Goal: Check status: Check status

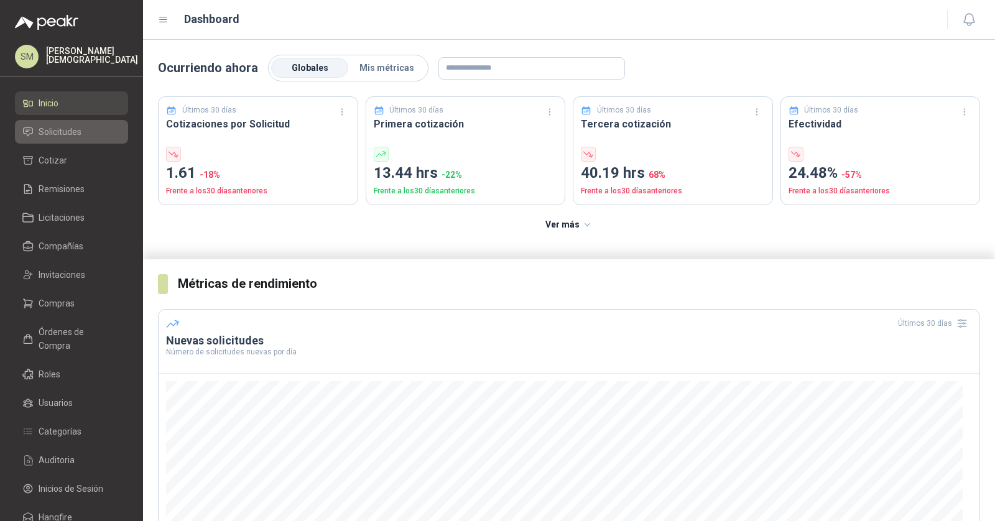
click at [69, 122] on link "Solicitudes" at bounding box center [71, 132] width 113 height 24
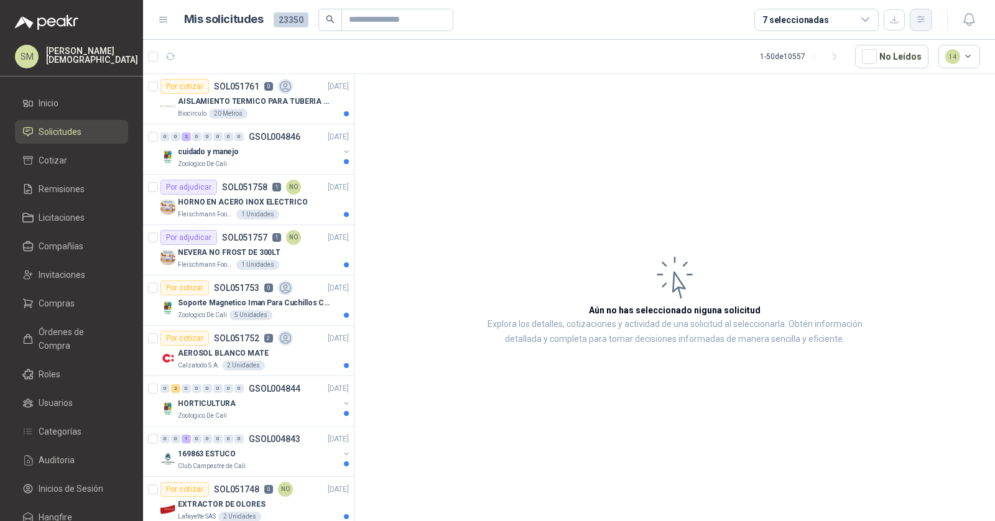
drag, startPoint x: 941, startPoint y: 20, endPoint x: 923, endPoint y: 22, distance: 18.7
click at [937, 22] on div at bounding box center [956, 19] width 48 height 19
click at [922, 22] on icon "button" at bounding box center [921, 19] width 11 height 11
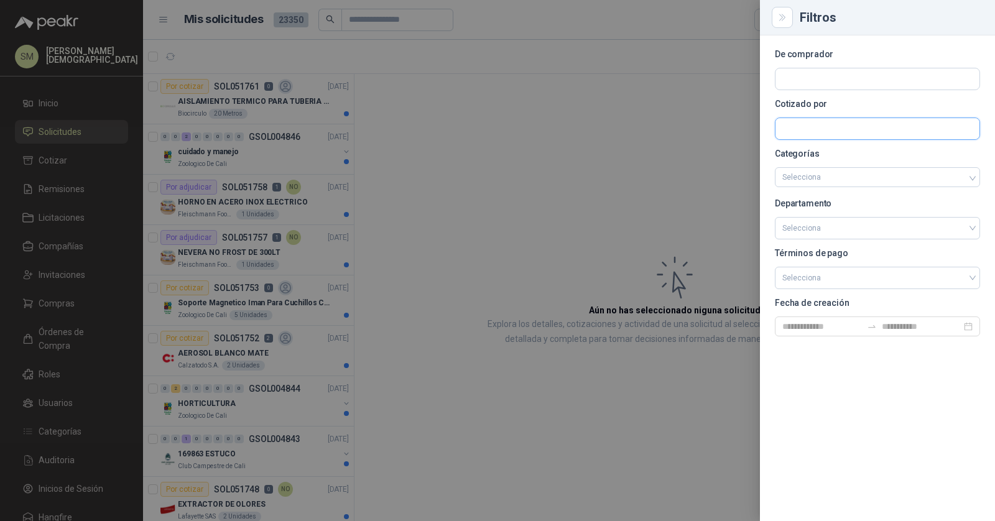
click at [842, 120] on input "text" at bounding box center [877, 128] width 204 height 21
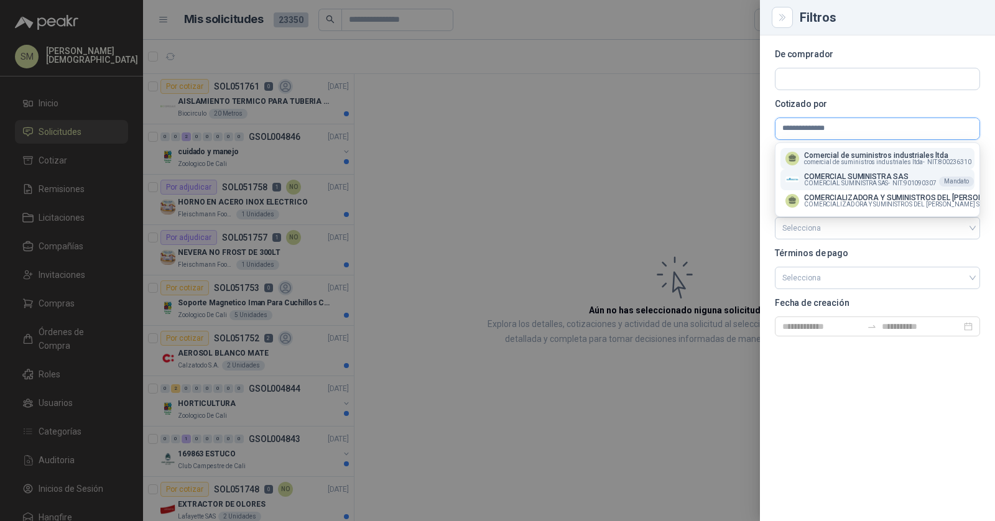
type input "**********"
click at [867, 180] on span "COMERCIAL SUMINISTRA SAS -" at bounding box center [847, 183] width 86 height 6
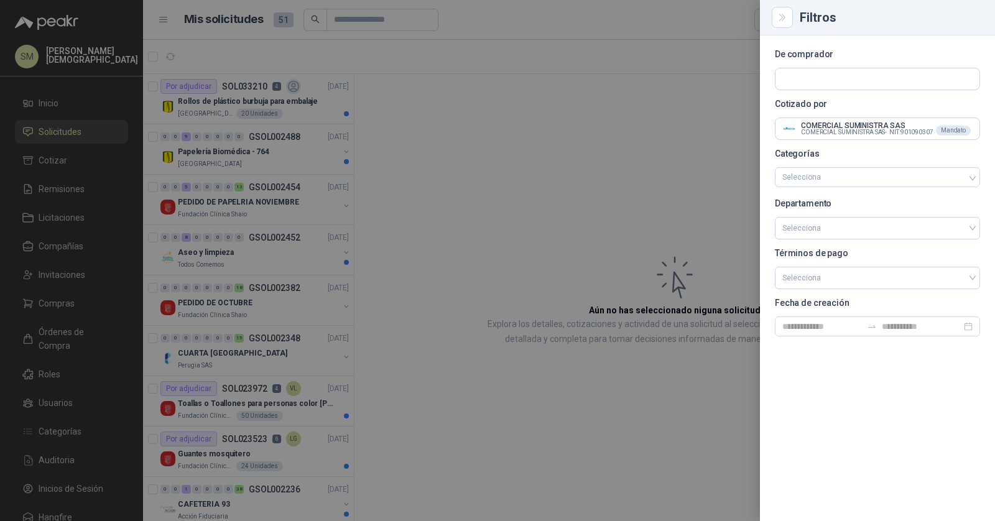
click at [606, 114] on div at bounding box center [497, 260] width 995 height 521
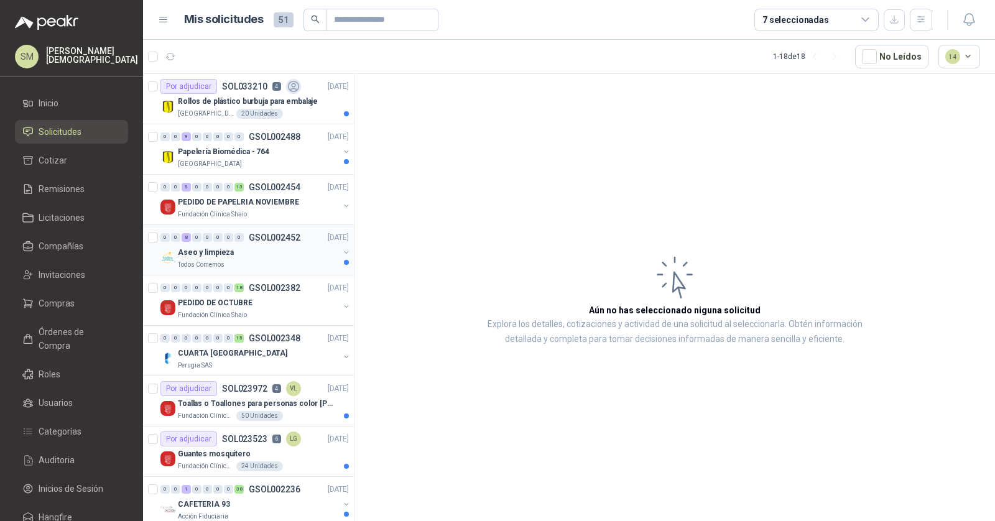
click at [291, 245] on div "Aseo y limpieza" at bounding box center [258, 252] width 161 height 15
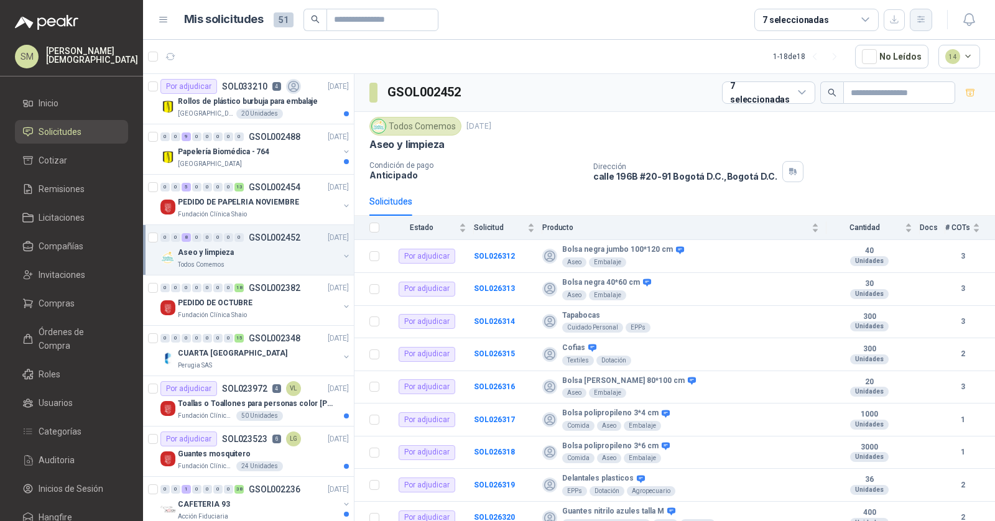
click at [914, 15] on button "button" at bounding box center [921, 20] width 22 height 22
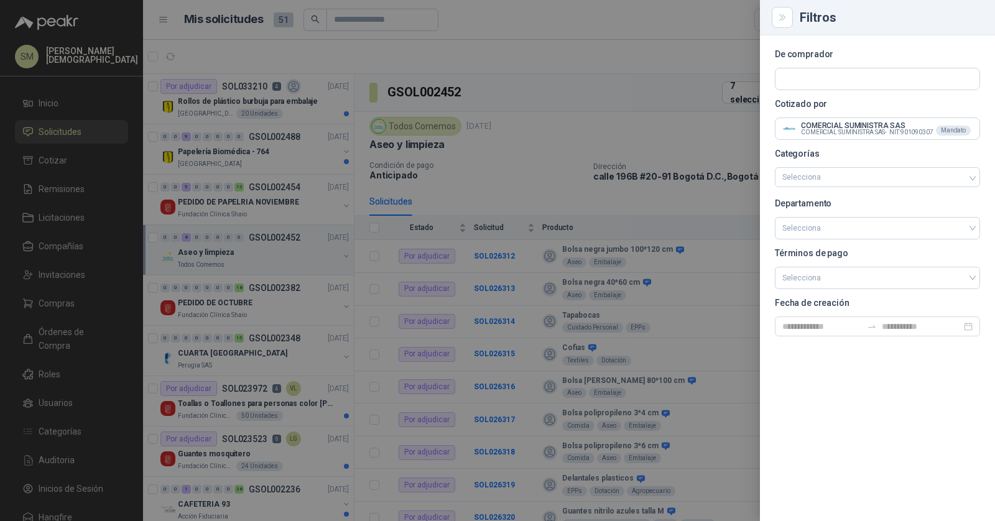
click at [505, 51] on div at bounding box center [497, 260] width 995 height 521
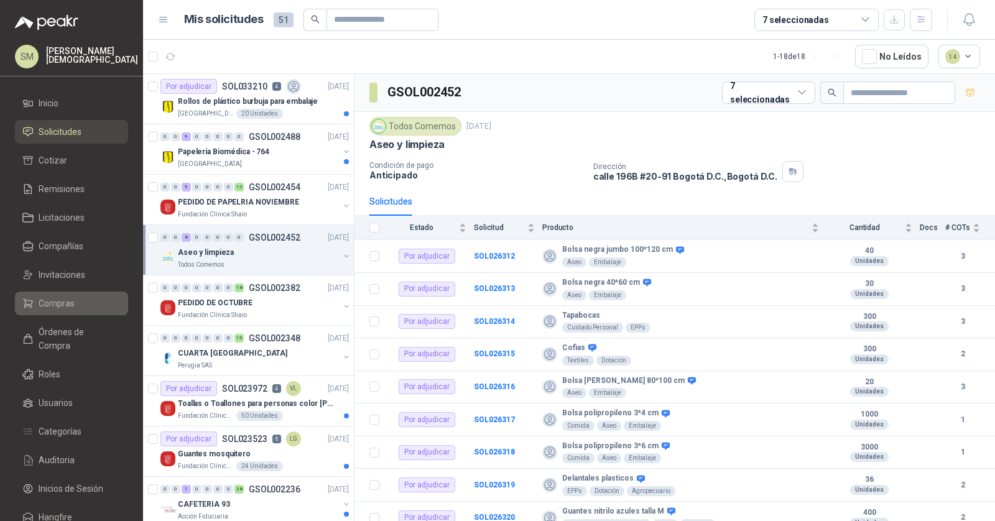
click at [81, 297] on li "Compras" at bounding box center [71, 304] width 98 height 14
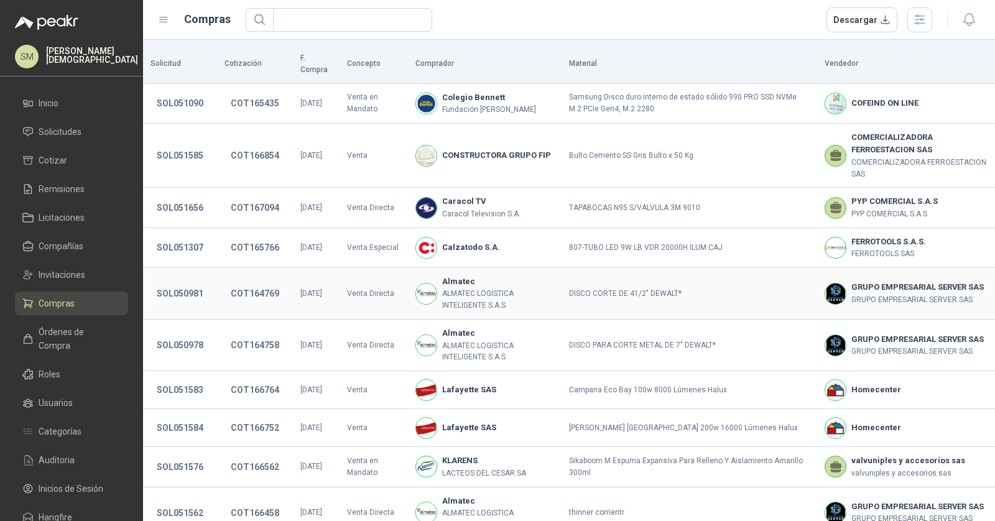
scroll to position [4, 0]
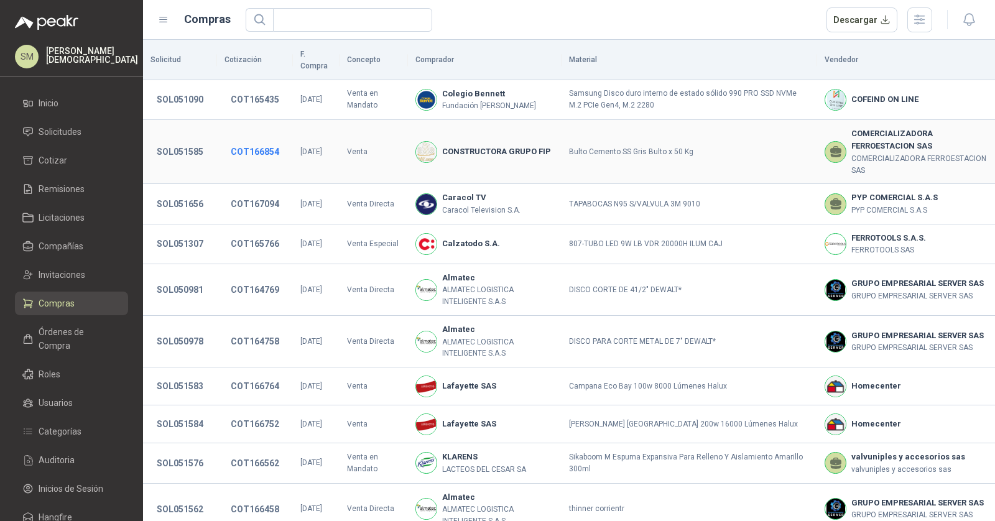
click at [249, 141] on button "COT166854" at bounding box center [254, 152] width 61 height 22
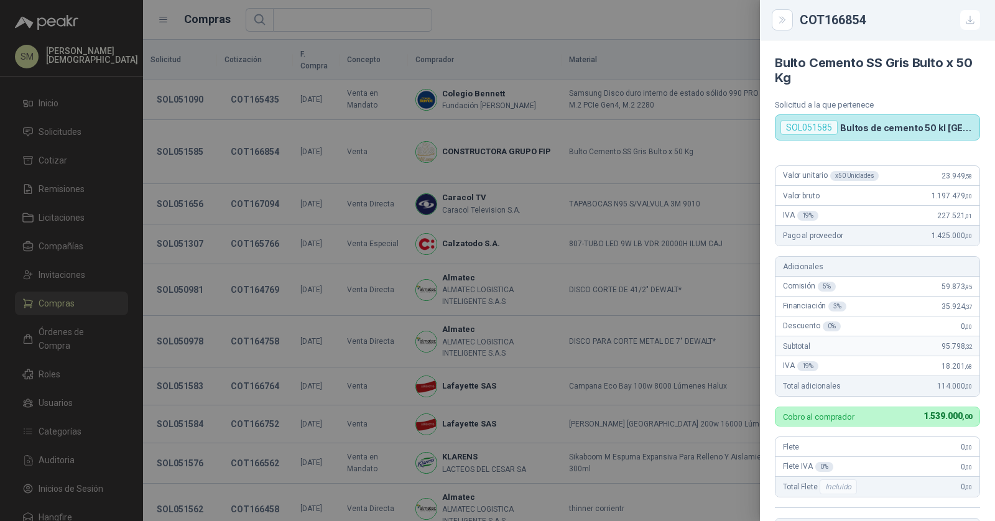
click at [250, 138] on div at bounding box center [497, 260] width 995 height 521
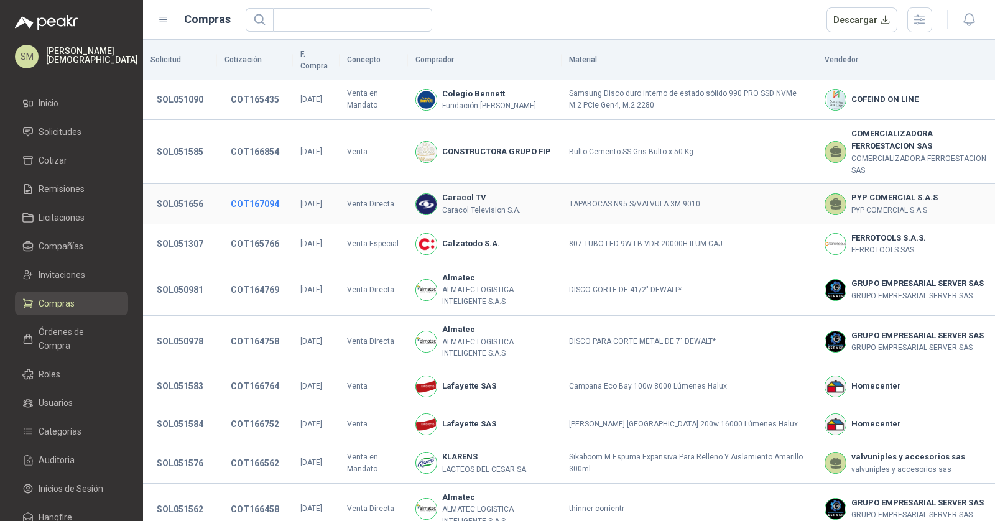
click at [247, 193] on button "COT167094" at bounding box center [254, 204] width 61 height 22
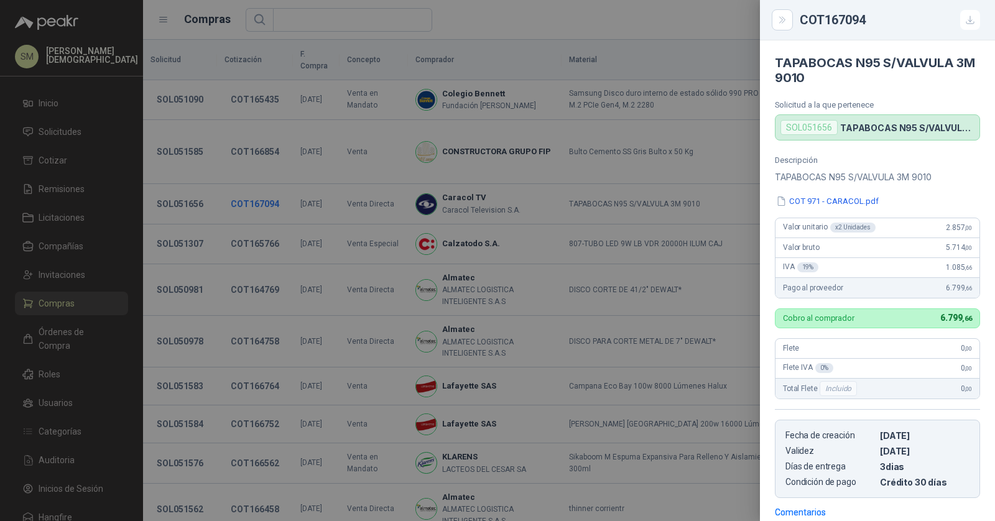
click at [247, 188] on div at bounding box center [497, 260] width 995 height 521
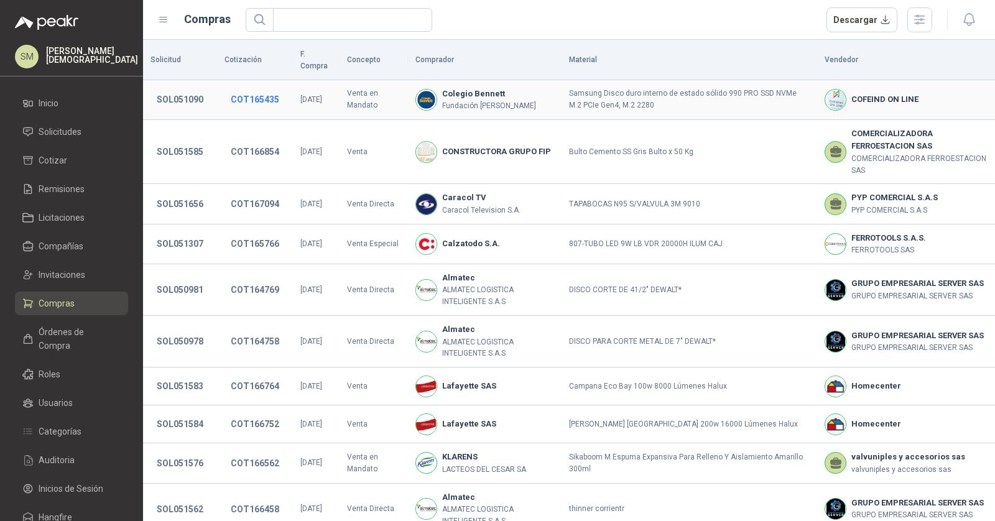
click at [260, 88] on button "COT165435" at bounding box center [254, 99] width 61 height 22
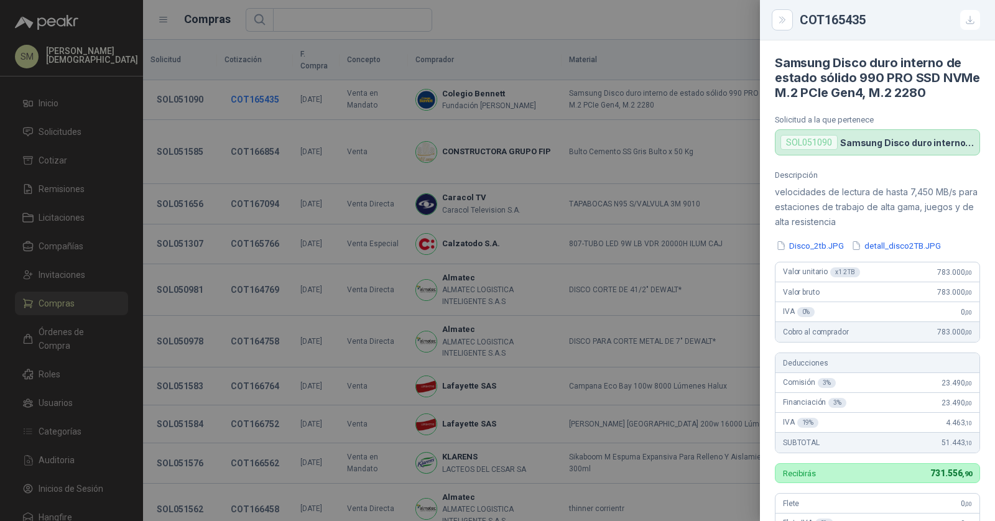
click at [260, 85] on div at bounding box center [497, 260] width 995 height 521
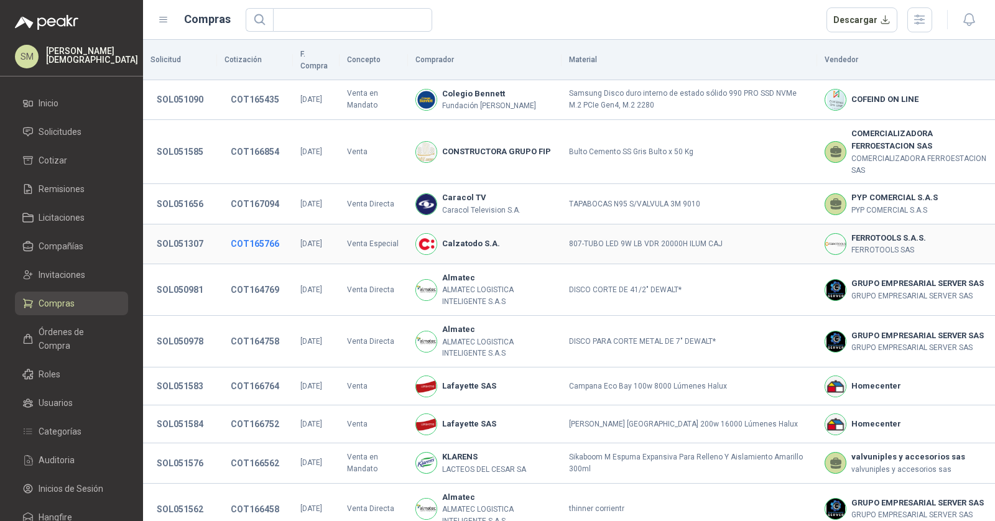
click at [260, 233] on button "COT165766" at bounding box center [254, 244] width 61 height 22
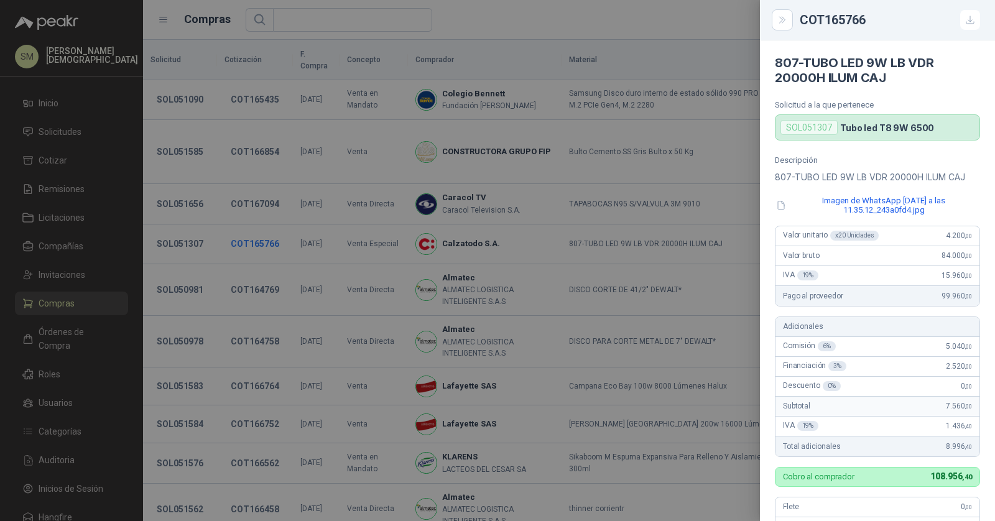
click at [260, 223] on div at bounding box center [497, 260] width 995 height 521
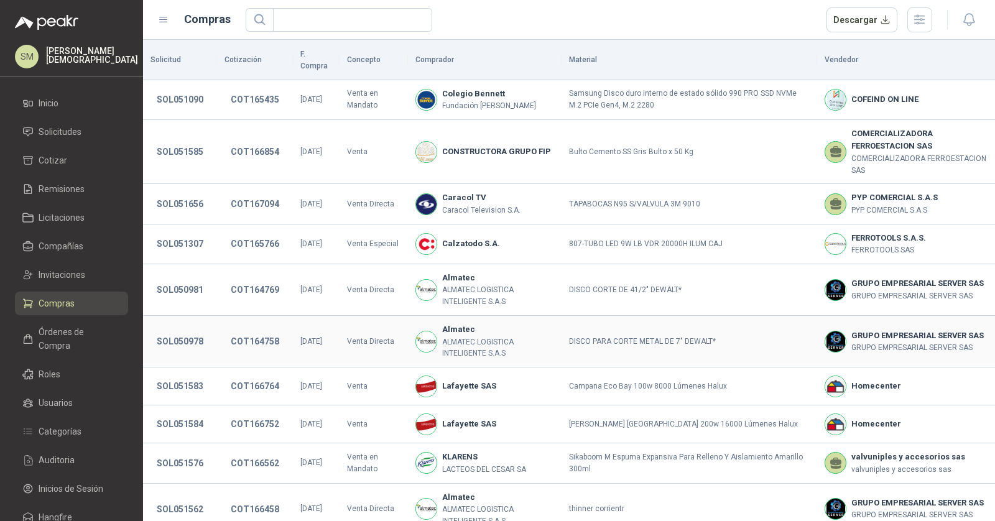
scroll to position [0, 0]
